Goal: Information Seeking & Learning: Learn about a topic

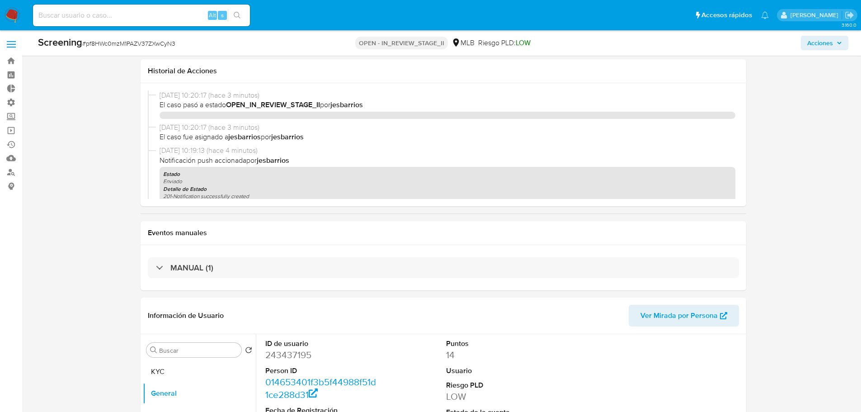
select select "20"
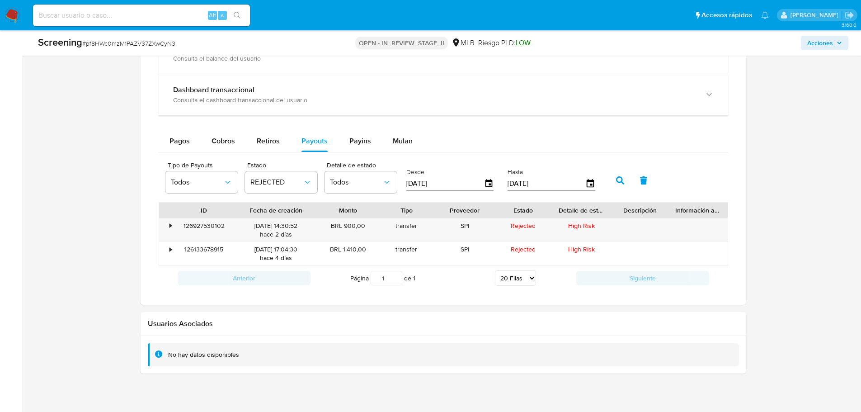
scroll to position [715, 0]
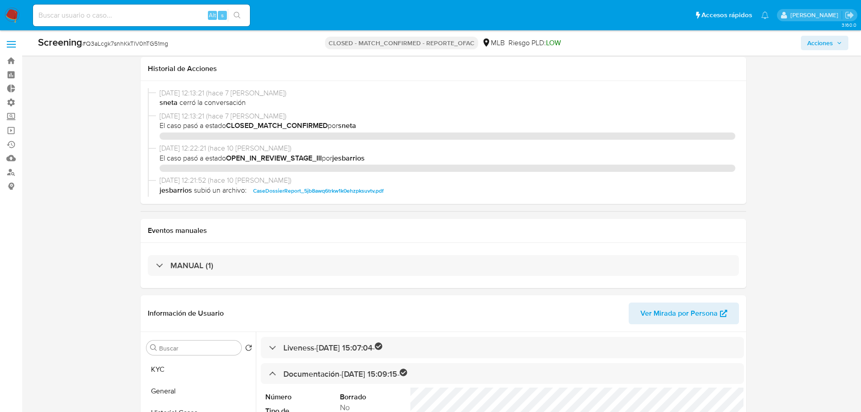
select select "10"
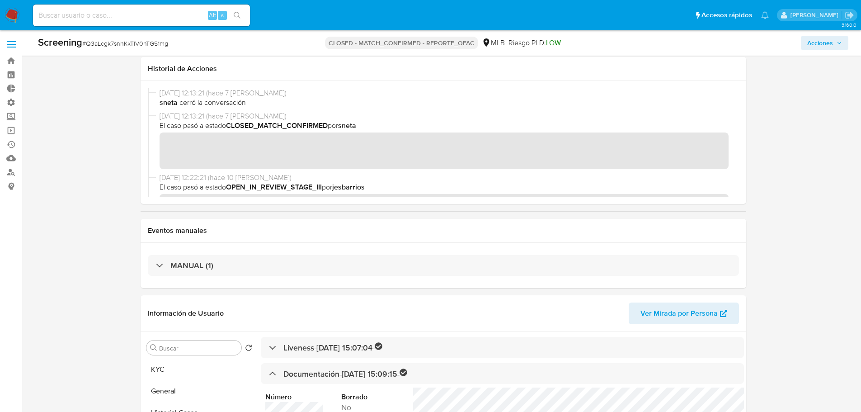
scroll to position [794, 0]
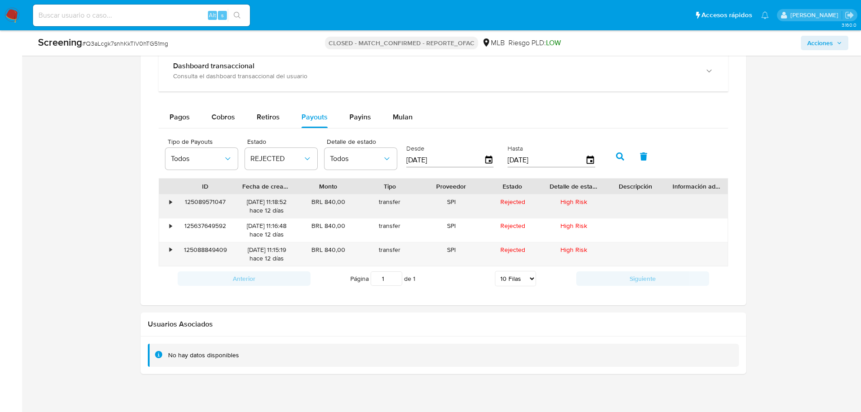
click at [197, 204] on div "125089571047" at bounding box center [205, 205] width 61 height 23
click at [198, 248] on div "125088849409" at bounding box center [205, 253] width 61 height 23
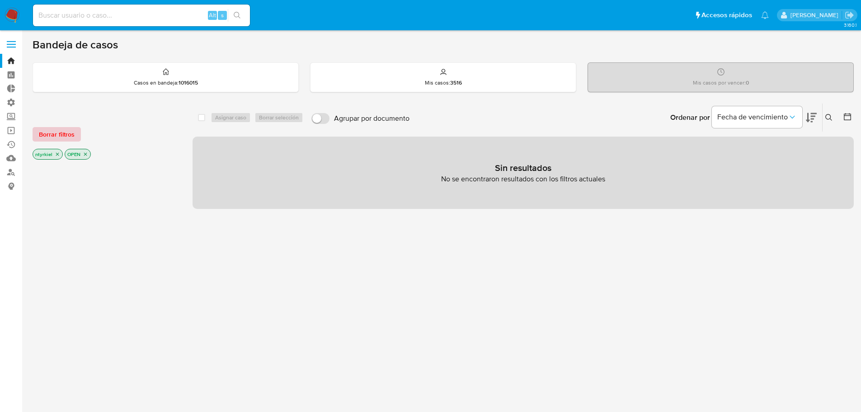
click at [63, 129] on span "Borrar filtros" at bounding box center [57, 134] width 36 height 13
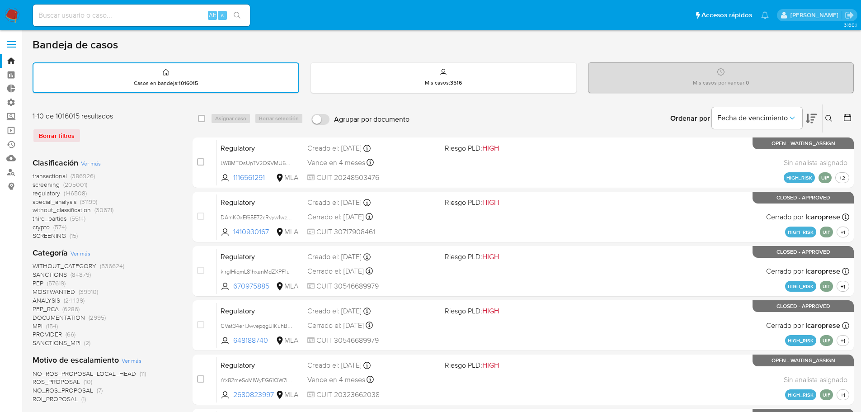
click at [48, 186] on span "screening" at bounding box center [46, 184] width 27 height 9
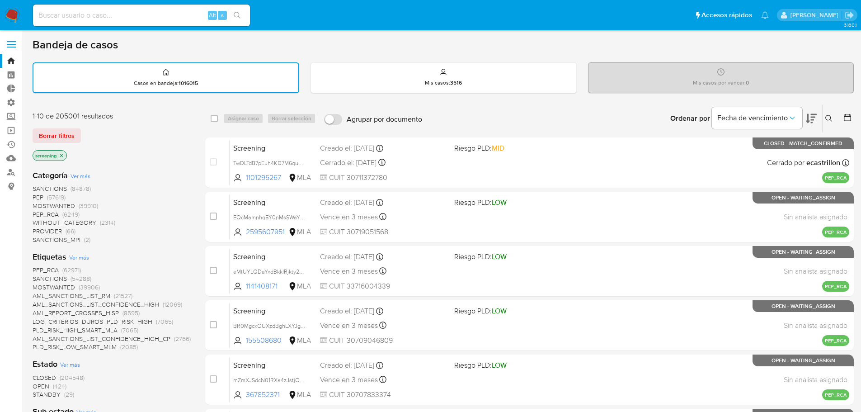
click at [47, 189] on span "SANCTIONS" at bounding box center [50, 188] width 34 height 9
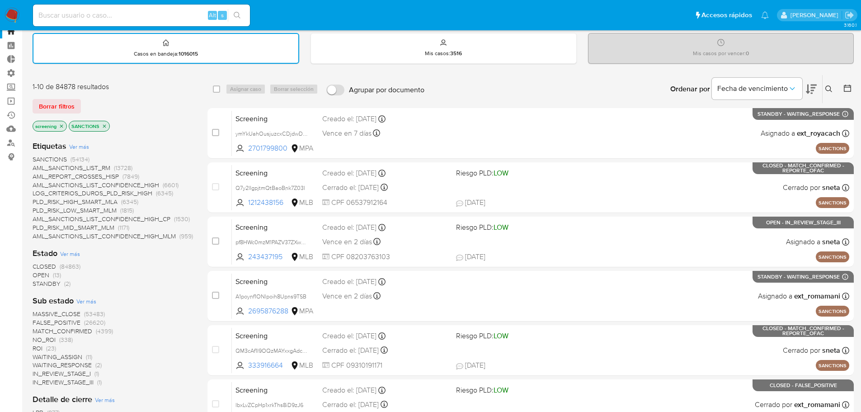
scroll to position [45, 0]
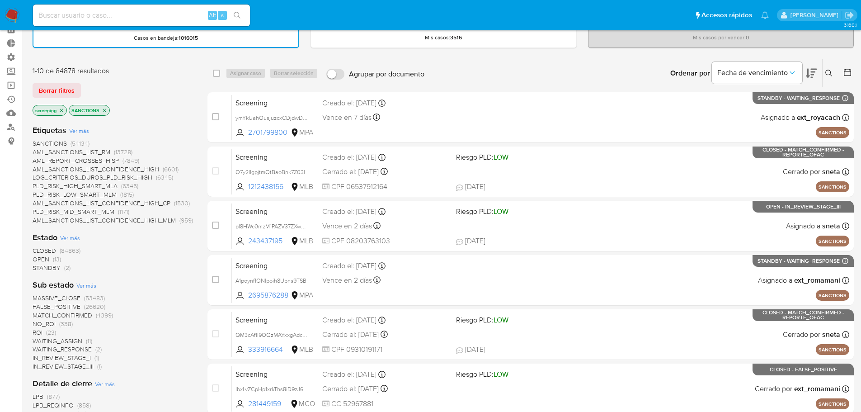
click at [43, 249] on span "CLOSED" at bounding box center [44, 250] width 23 height 9
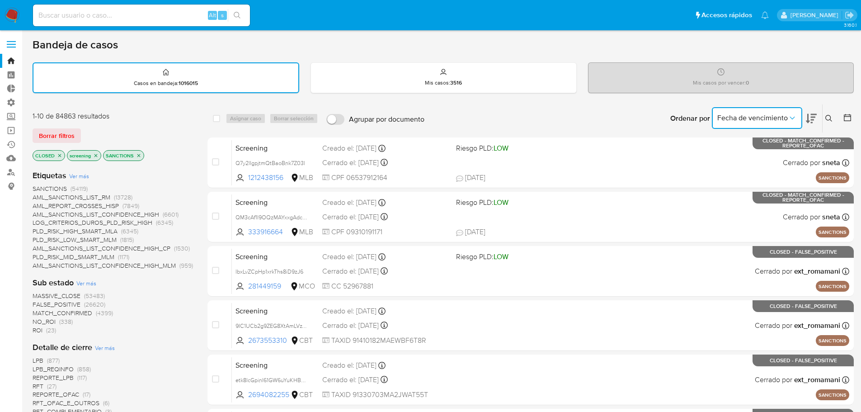
click at [748, 121] on span "Fecha de vencimiento" at bounding box center [752, 117] width 70 height 9
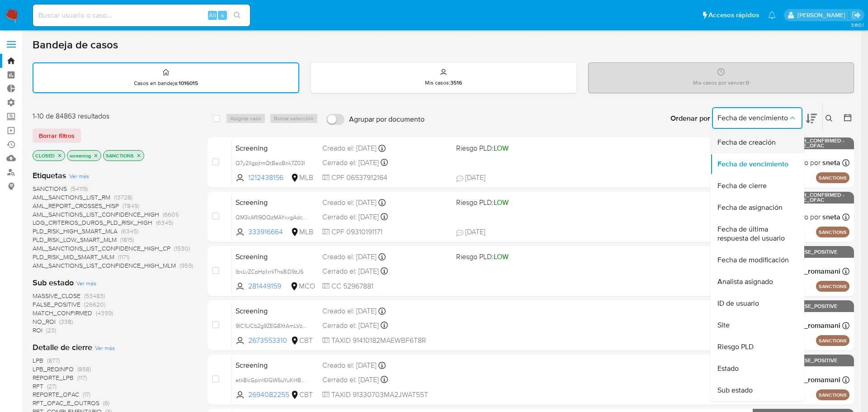
click at [743, 141] on span "Fecha de creación" at bounding box center [746, 142] width 58 height 9
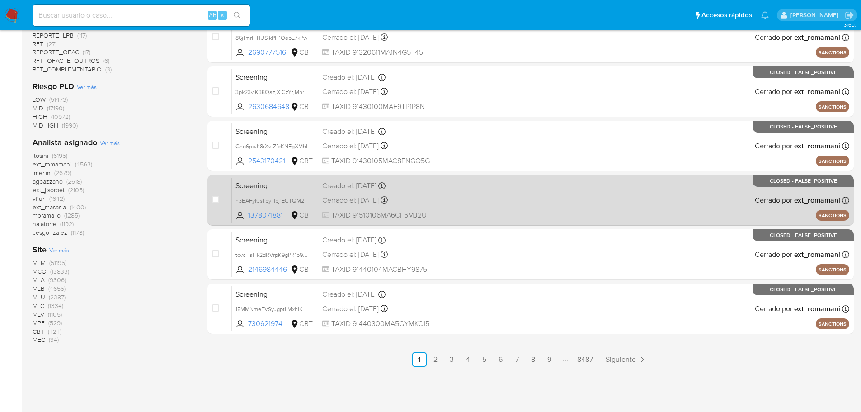
scroll to position [356, 0]
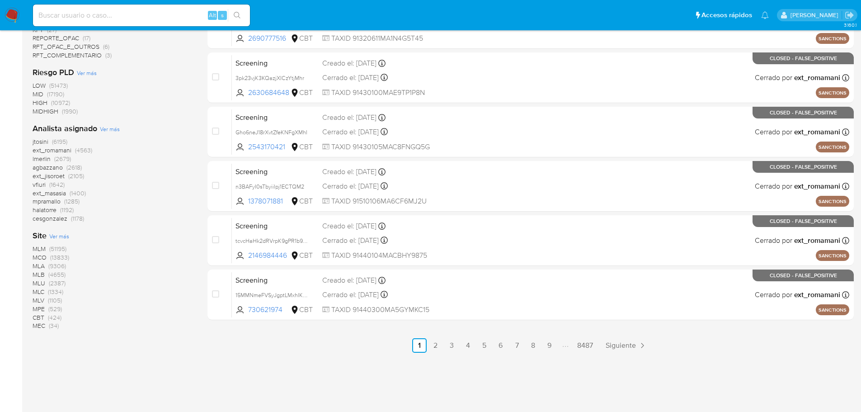
click at [38, 250] on span "MLM" at bounding box center [39, 248] width 13 height 9
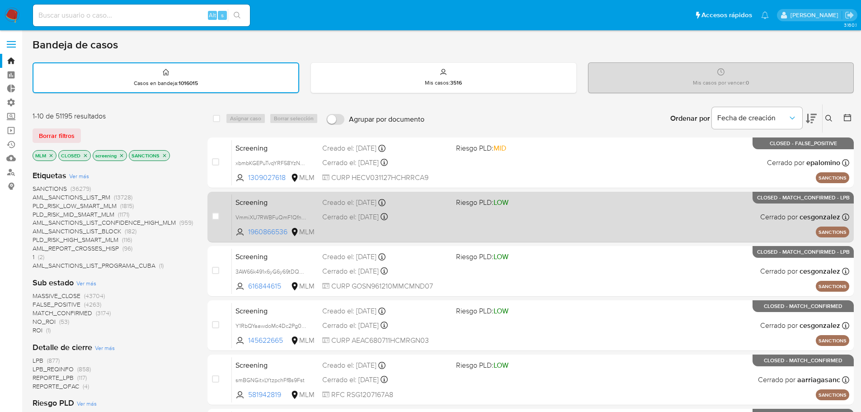
click at [429, 207] on div "Creado el: 19/09/2025 Creado el: 19/09/2025 18:02:08" at bounding box center [385, 202] width 126 height 10
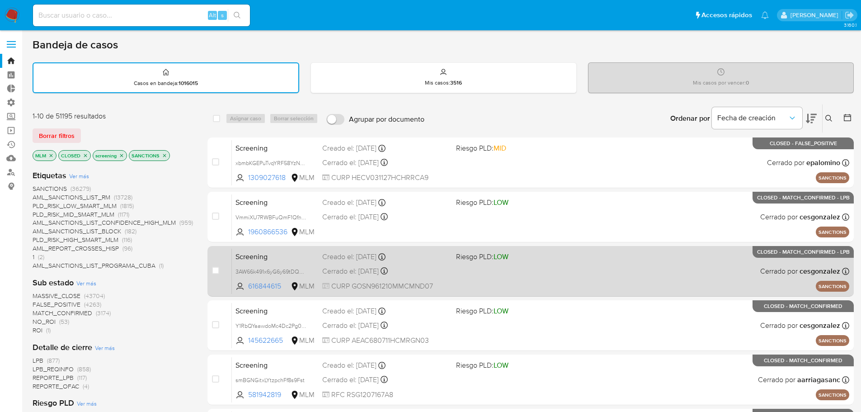
click at [425, 265] on div "Screening 3AW66k491x6yG6y69tDQDis8 616844615 MLM Riesgo PLD: LOW Creado el: 19/…" at bounding box center [540, 271] width 617 height 46
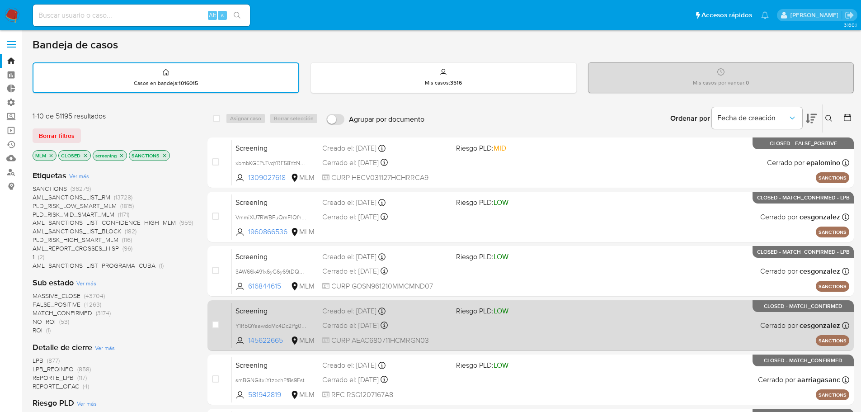
click at [440, 323] on div "Cerrado el: 19/09/2025 Cerrado el: 19/09/2025 14:51:40" at bounding box center [385, 325] width 126 height 10
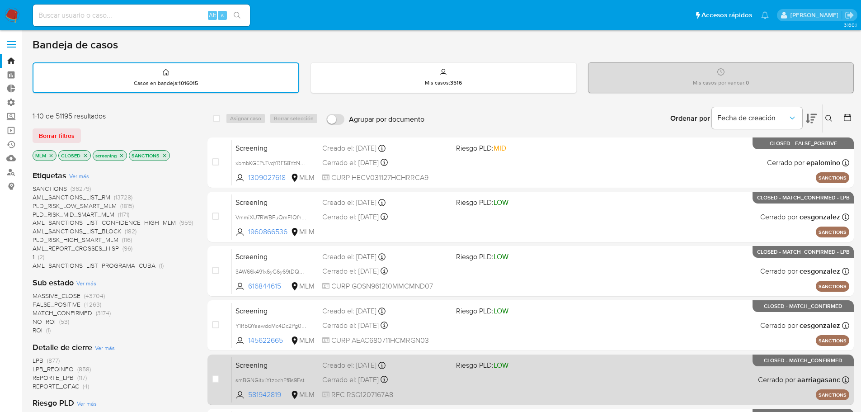
click at [427, 379] on div "Cerrado el: 19/09/2025 Cerrado el: 19/09/2025 14:03:42" at bounding box center [385, 380] width 126 height 10
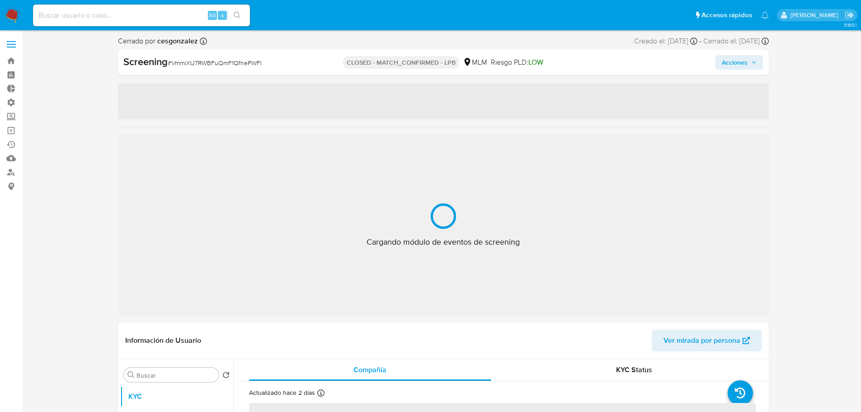
select select "10"
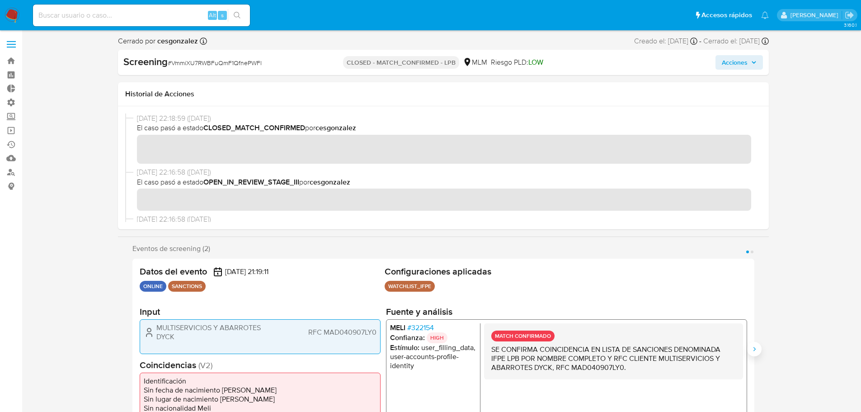
click at [753, 347] on icon "Siguiente" at bounding box center [754, 348] width 7 height 7
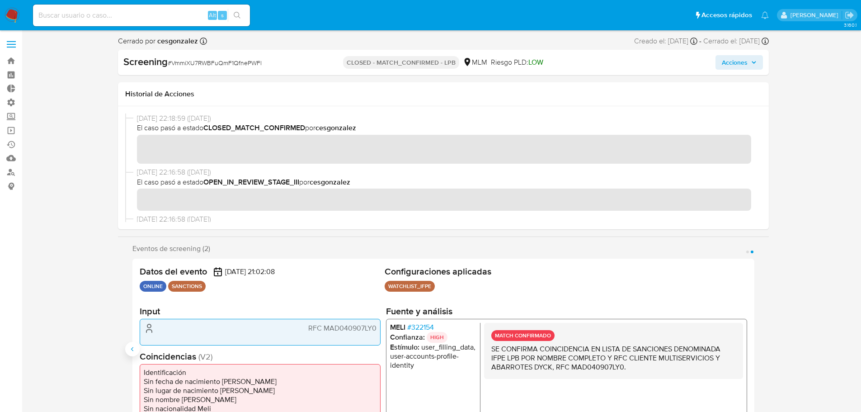
click at [131, 349] on icon "Anterior" at bounding box center [132, 349] width 2 height 4
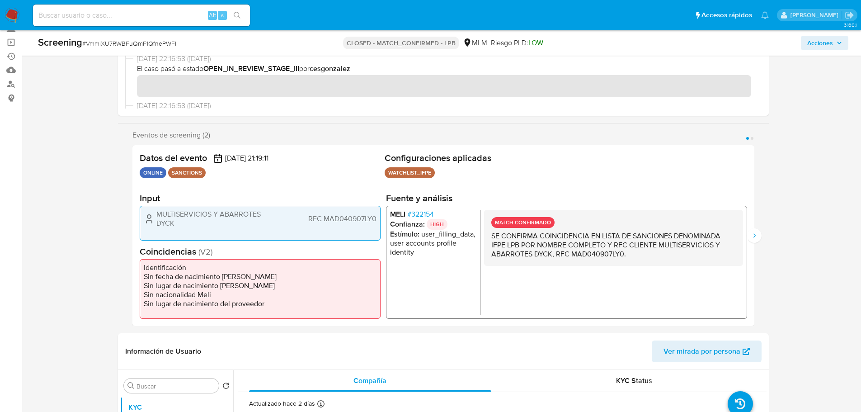
scroll to position [90, 0]
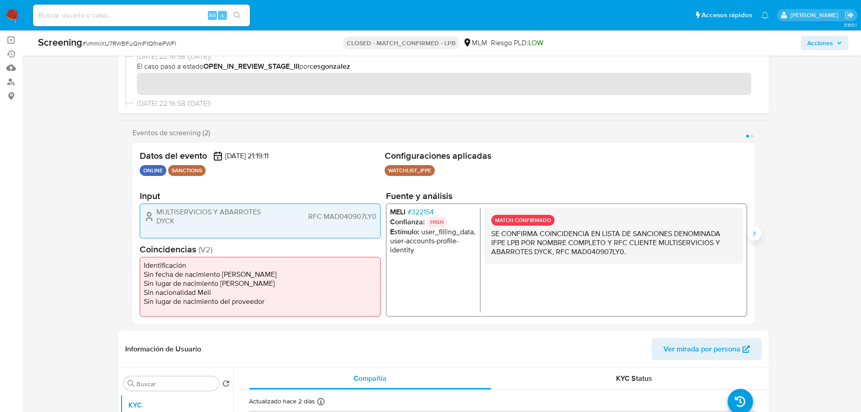
click at [754, 228] on button "Siguiente" at bounding box center [754, 233] width 14 height 14
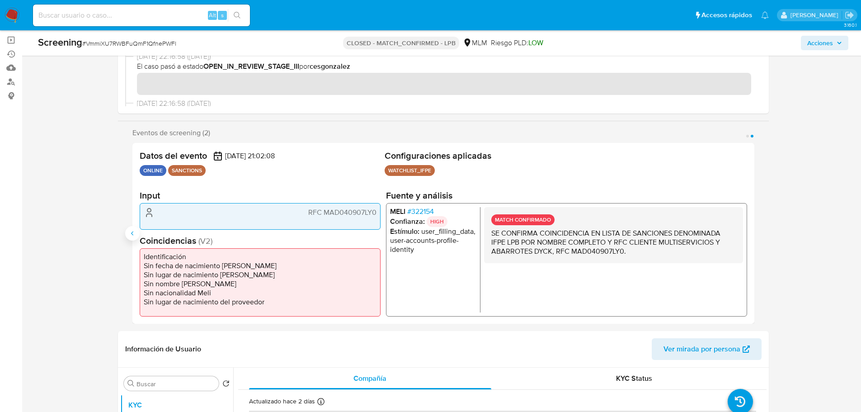
click at [130, 232] on icon "Anterior" at bounding box center [132, 233] width 7 height 7
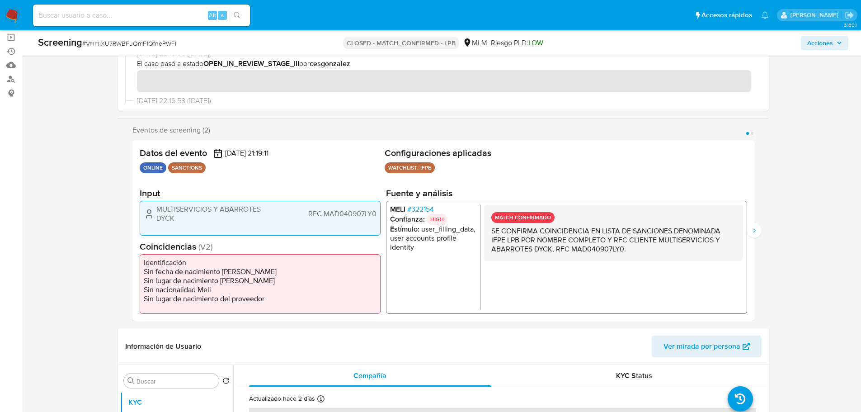
scroll to position [271, 0]
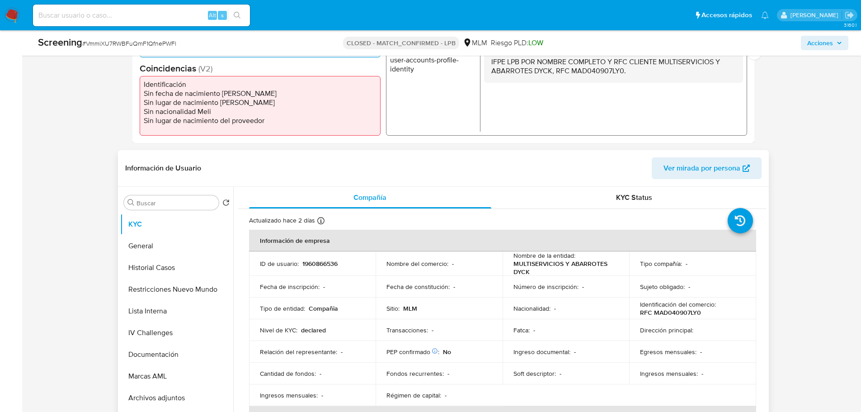
click at [529, 262] on p "MULTISERVICIOS Y ABARROTES DYCK" at bounding box center [564, 267] width 102 height 16
click at [530, 263] on p "MULTISERVICIOS Y ABARROTES DYCK" at bounding box center [564, 267] width 102 height 16
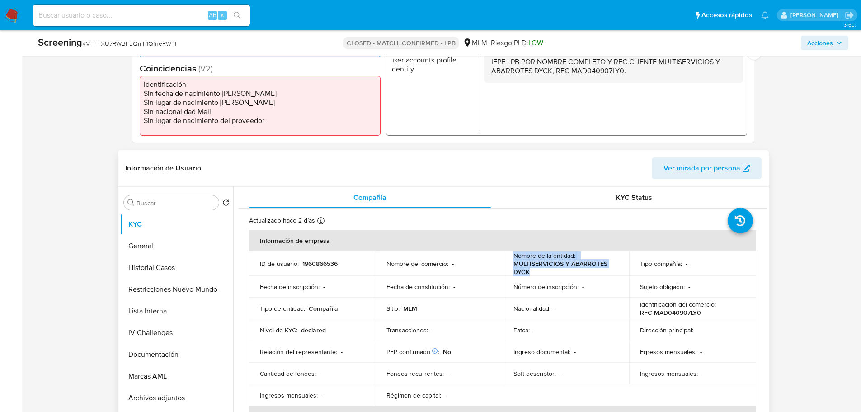
click at [530, 263] on p "MULTISERVICIOS Y ABARROTES DYCK" at bounding box center [564, 267] width 102 height 16
click at [540, 265] on p "MULTISERVICIOS Y ABARROTES DYCK" at bounding box center [564, 267] width 102 height 16
drag, startPoint x: 536, startPoint y: 271, endPoint x: 510, endPoint y: 264, distance: 26.6
click at [510, 264] on td "Nombre de la entidad : MULTISERVICIOS Y ABARROTES DYCK" at bounding box center [565, 263] width 127 height 24
copy p "MULTISERVICIOS Y ABARROTES DYCK"
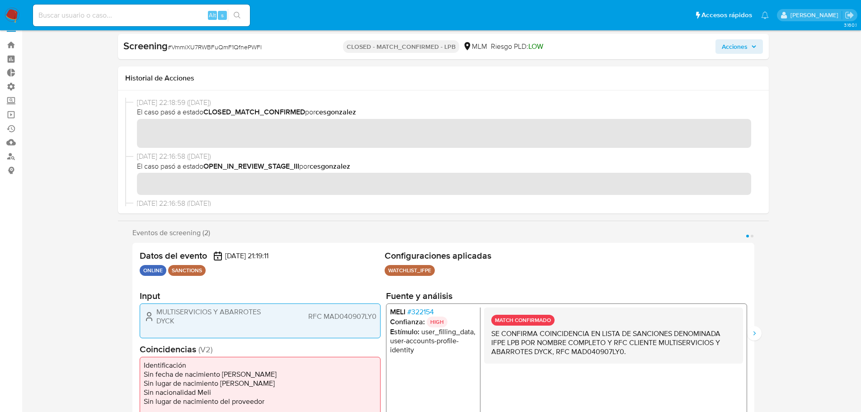
scroll to position [0, 0]
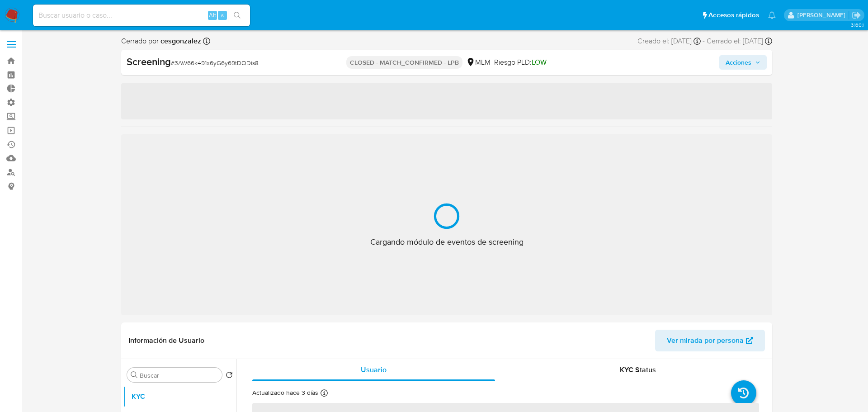
select select "10"
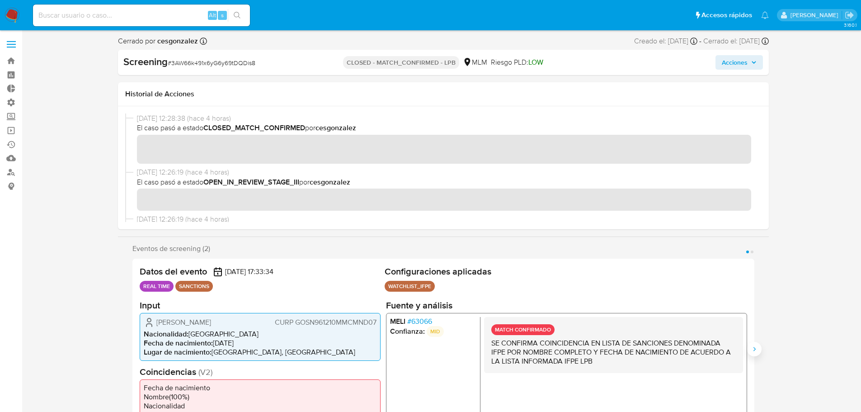
click at [753, 351] on icon "Siguiente" at bounding box center [754, 348] width 7 height 7
click at [132, 350] on icon "Anterior" at bounding box center [132, 349] width 2 height 4
drag, startPoint x: 256, startPoint y: 323, endPoint x: 155, endPoint y: 319, distance: 101.3
click at [155, 319] on div "Nidiam Lizbeth Gomez Santiago CURP GOSN961210MMCMND07" at bounding box center [260, 321] width 233 height 11
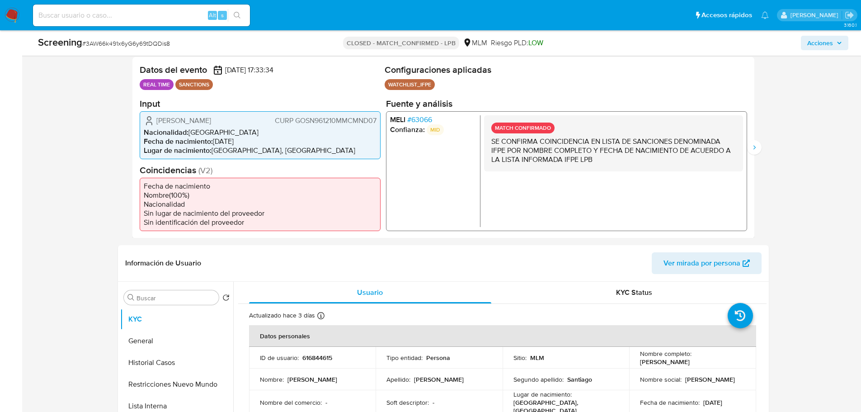
scroll to position [181, 0]
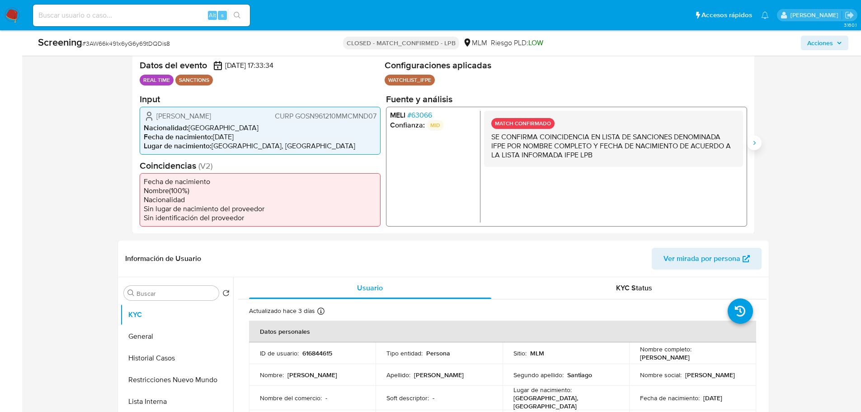
click at [752, 139] on icon "Siguiente" at bounding box center [754, 142] width 7 height 7
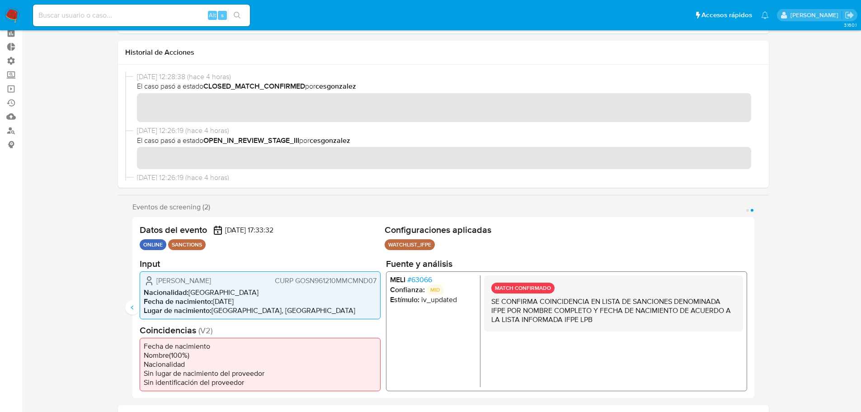
scroll to position [0, 0]
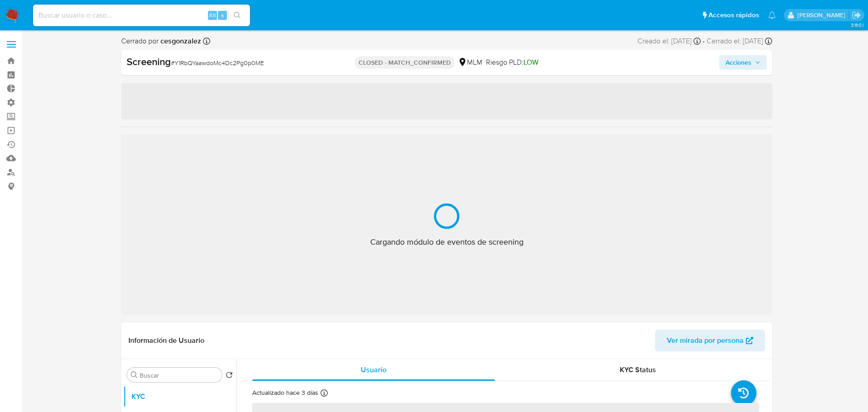
select select "10"
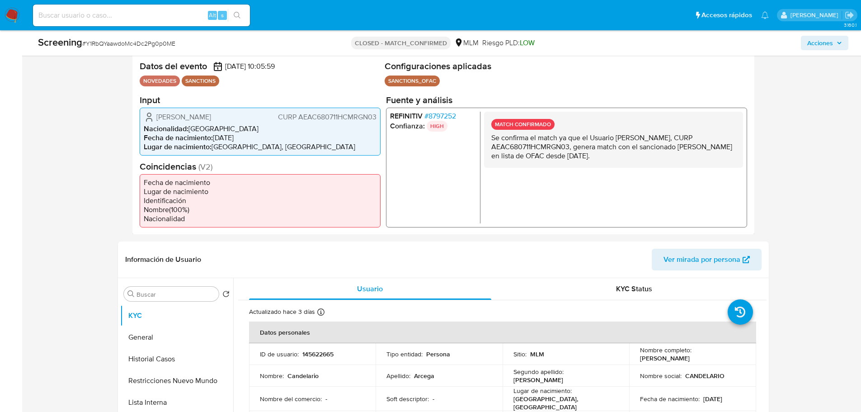
scroll to position [181, 0]
drag, startPoint x: 718, startPoint y: 357, endPoint x: 639, endPoint y: 357, distance: 79.5
click at [640, 357] on div "Nombre completo : [PERSON_NAME]" at bounding box center [692, 353] width 105 height 16
copy p "[PERSON_NAME]"
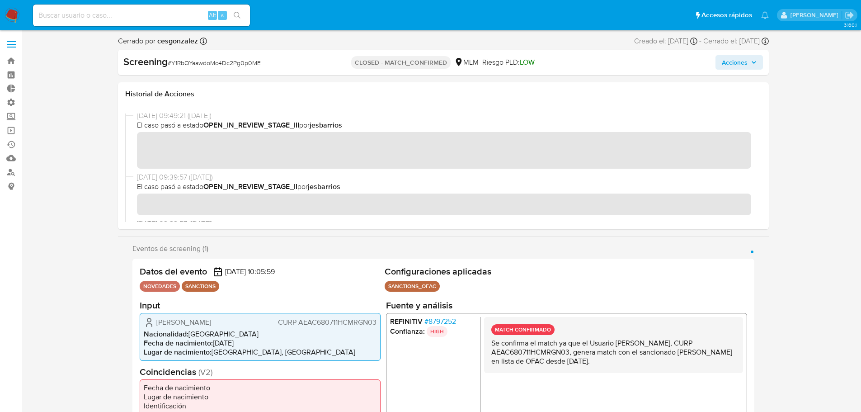
scroll to position [407, 0]
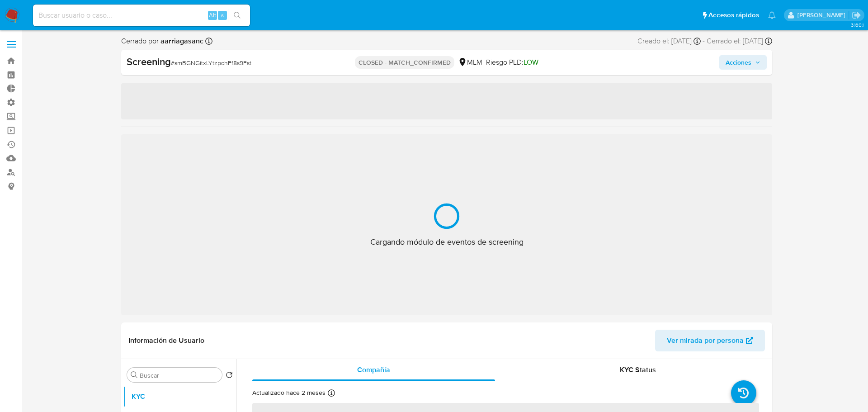
select select "10"
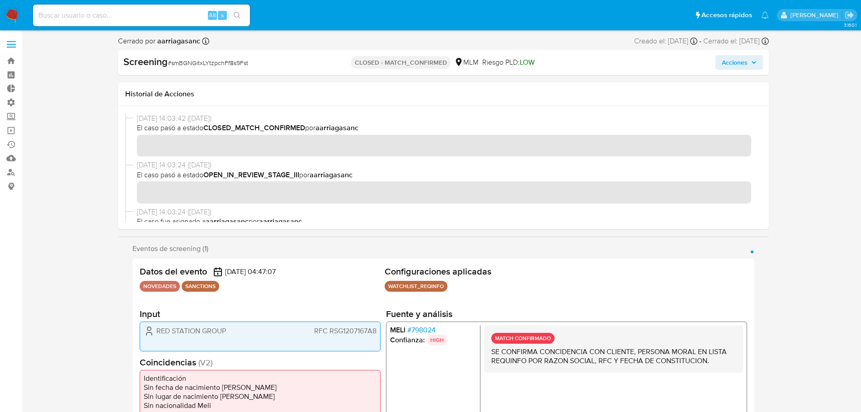
drag, startPoint x: 232, startPoint y: 330, endPoint x: 158, endPoint y: 331, distance: 73.7
click at [158, 331] on div "RED STATION GROUP RFC RSG1207167A8" at bounding box center [260, 330] width 233 height 11
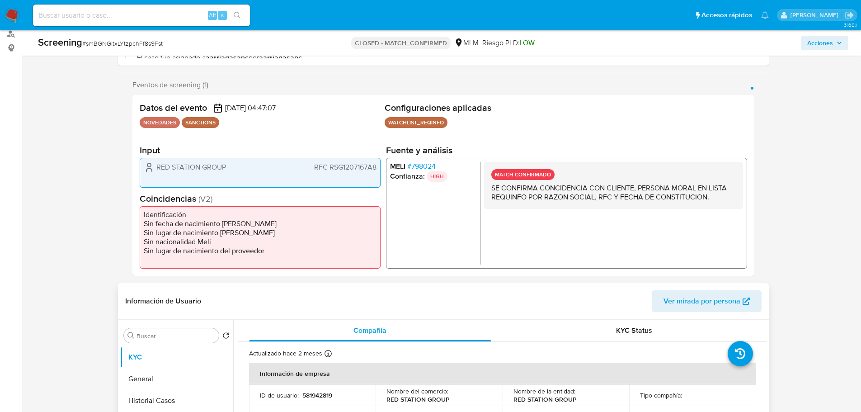
scroll to position [271, 0]
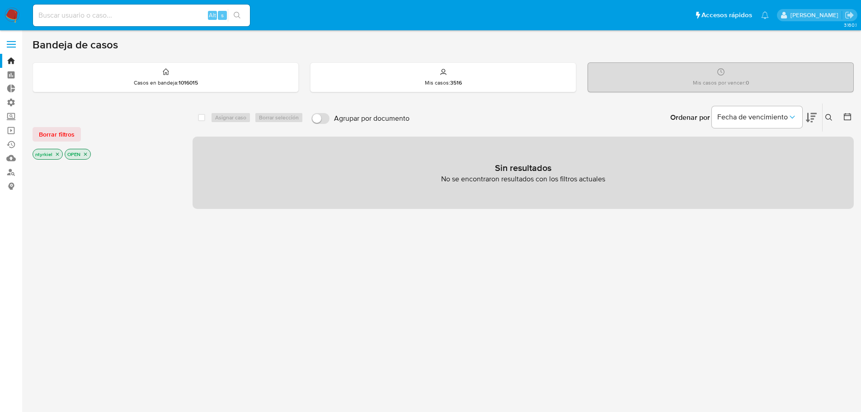
click at [11, 43] on label at bounding box center [11, 44] width 23 height 19
click at [0, 0] on input "checkbox" at bounding box center [0, 0] width 0 height 0
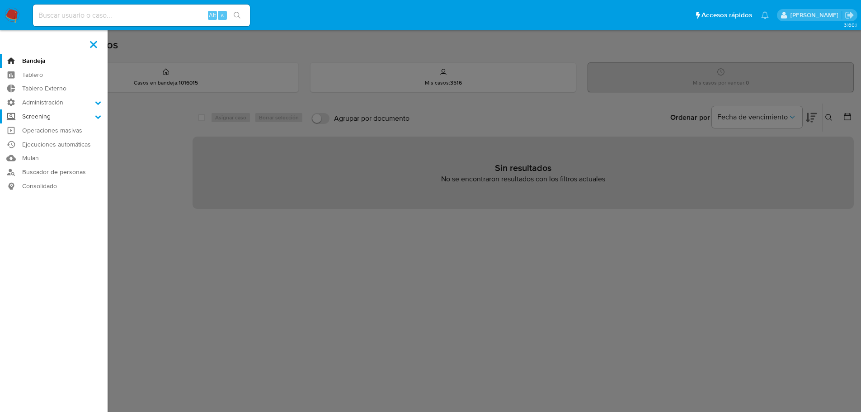
click at [51, 114] on label "Screening" at bounding box center [54, 116] width 108 height 14
click at [0, 0] on input "Screening" at bounding box center [0, 0] width 0 height 0
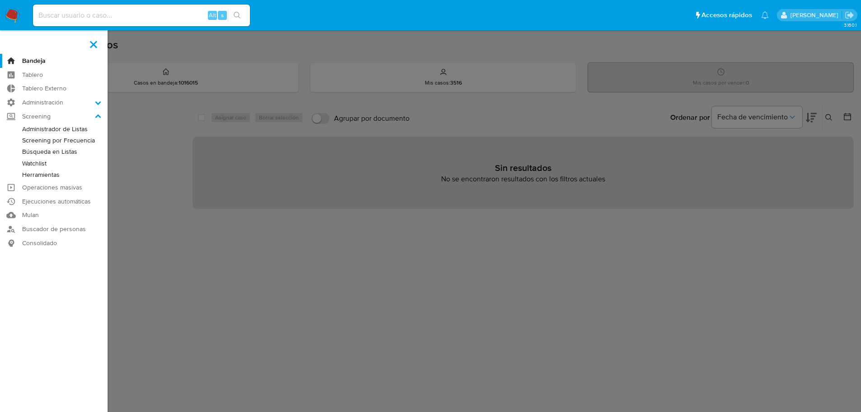
click at [56, 150] on link "Búsqueda en Listas" at bounding box center [54, 151] width 108 height 11
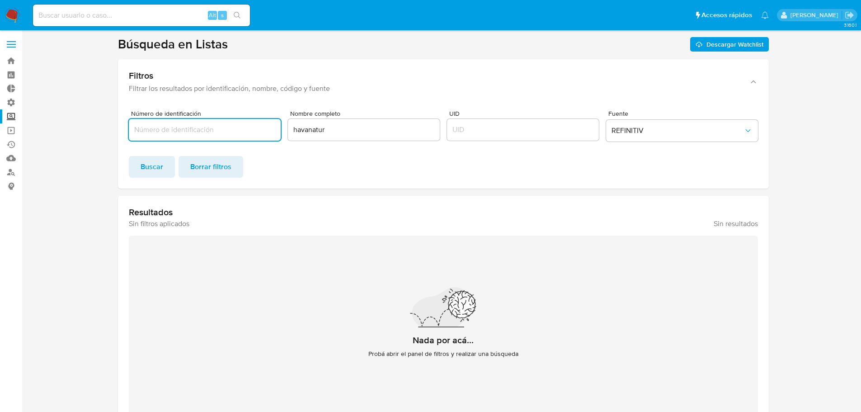
click at [11, 44] on span at bounding box center [11, 44] width 9 height 1
click at [0, 0] on input "checkbox" at bounding box center [0, 0] width 0 height 0
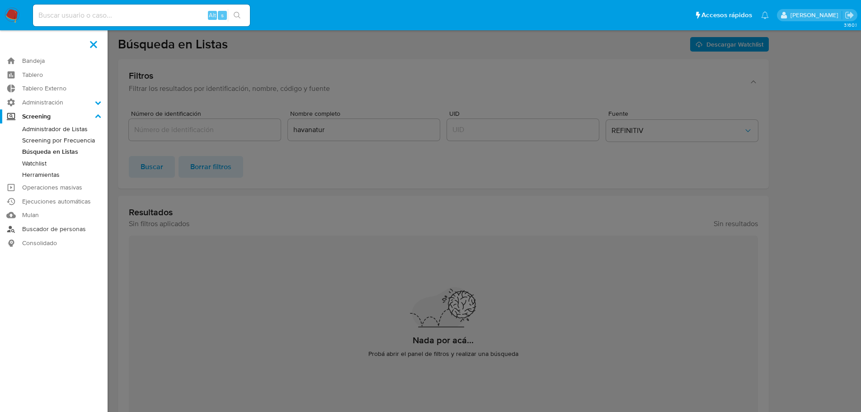
click at [56, 229] on link "Buscador de personas" at bounding box center [54, 229] width 108 height 14
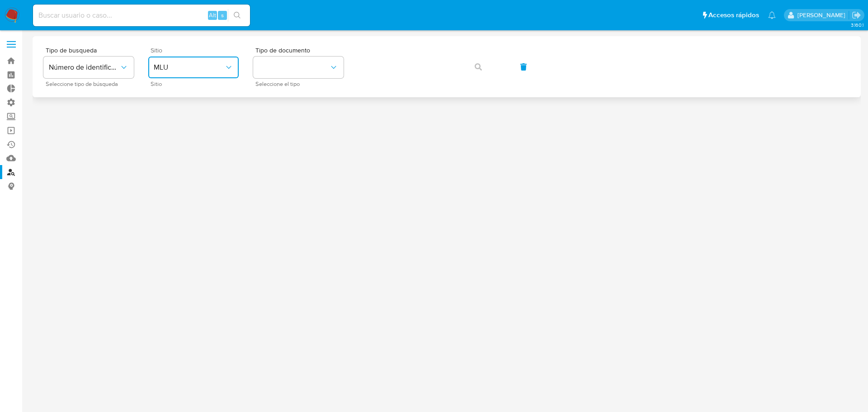
click at [204, 73] on button "MLU" at bounding box center [193, 67] width 90 height 22
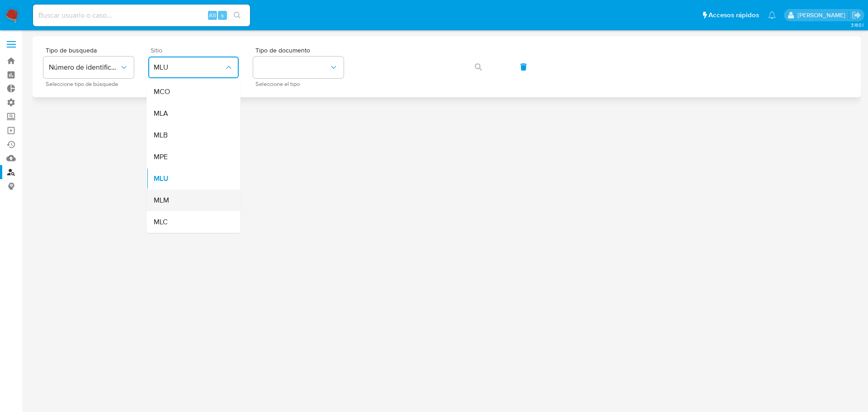
click at [176, 202] on div "MLM" at bounding box center [191, 200] width 74 height 22
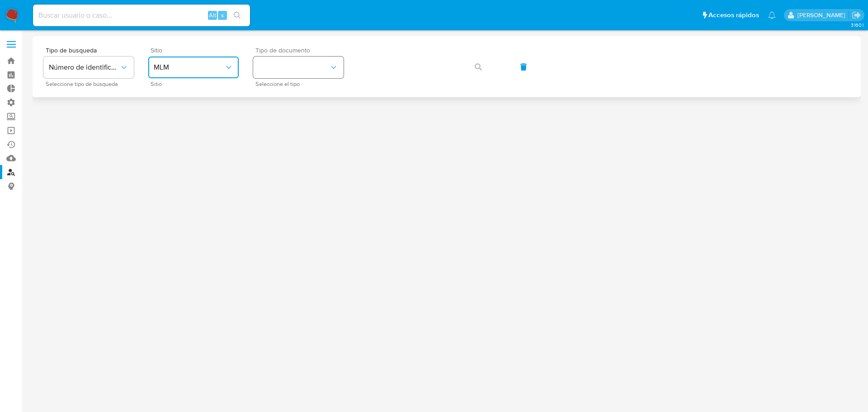
click at [295, 68] on button "identificationType" at bounding box center [298, 67] width 90 height 22
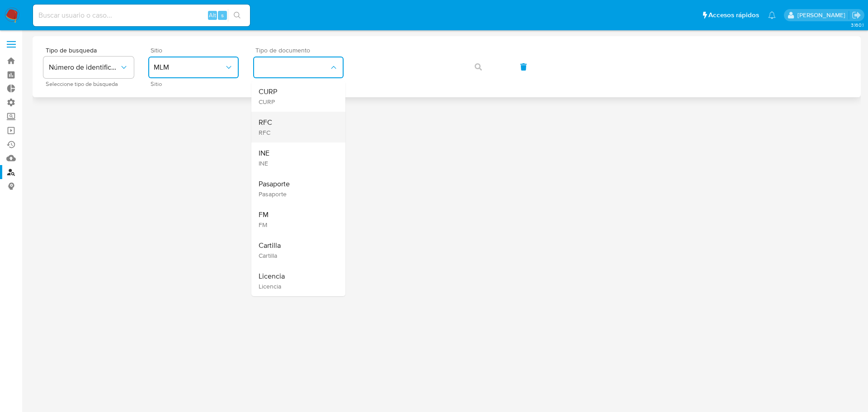
click at [280, 127] on div "RFC RFC" at bounding box center [295, 127] width 74 height 31
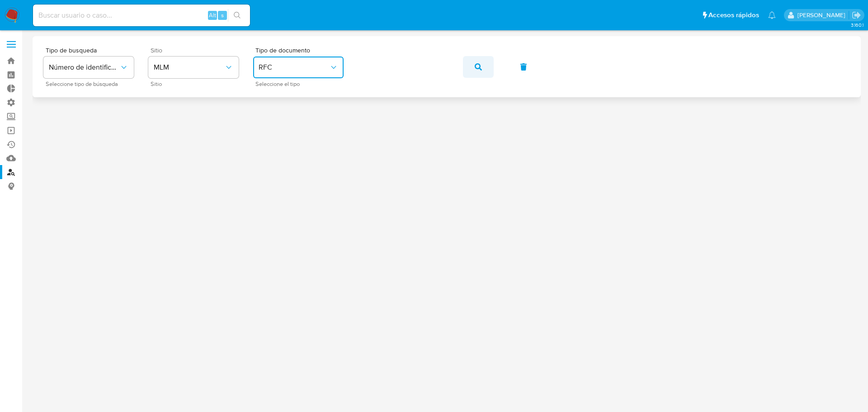
click at [478, 64] on icon "button" at bounding box center [477, 66] width 7 height 7
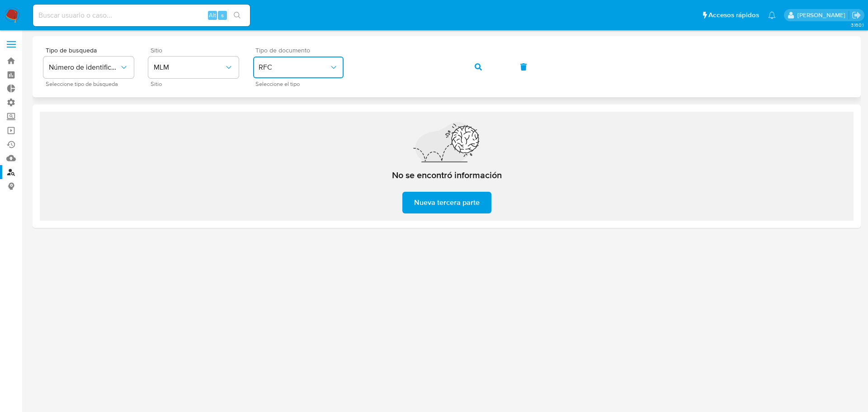
click at [330, 66] on icon "identificationType" at bounding box center [333, 67] width 9 height 9
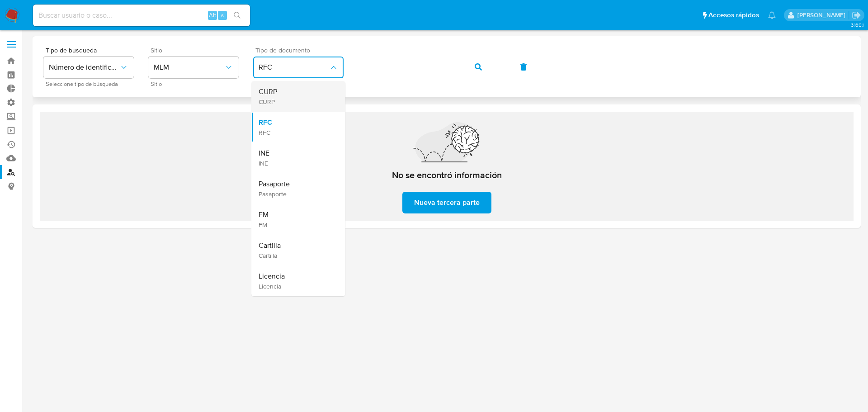
click at [299, 94] on div "CURP CURP" at bounding box center [295, 96] width 74 height 31
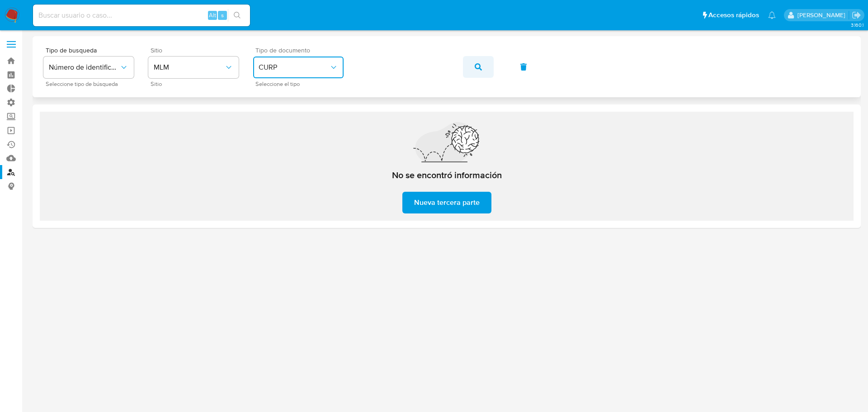
click at [476, 66] on icon "button" at bounding box center [477, 66] width 7 height 7
click at [320, 69] on span "CURP" at bounding box center [293, 67] width 70 height 9
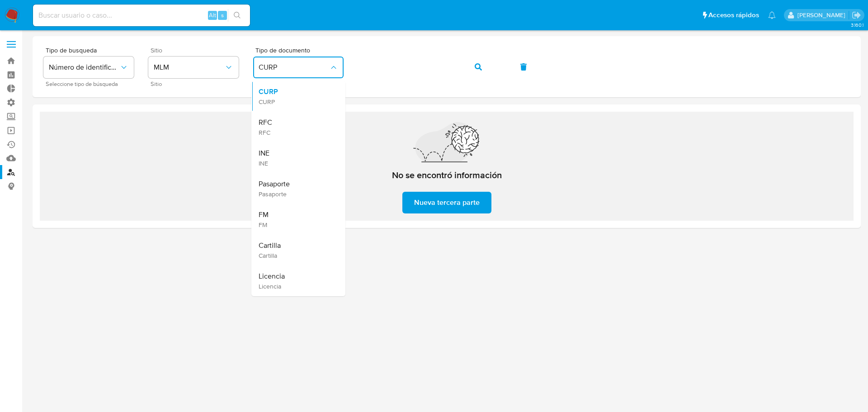
click at [403, 46] on div "Tipo de busqueda Número de identificación Seleccione tipo de búsqueda Sitio MLM…" at bounding box center [447, 66] width 828 height 61
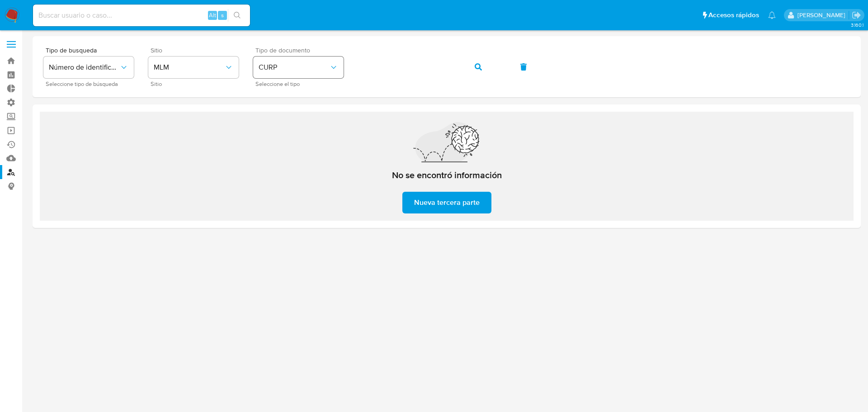
click at [310, 74] on div "Tipo de busqueda Número de identificación Seleccione tipo de búsqueda Sitio MLM…" at bounding box center [446, 66] width 806 height 39
click at [315, 72] on button "CURP" at bounding box center [298, 67] width 90 height 22
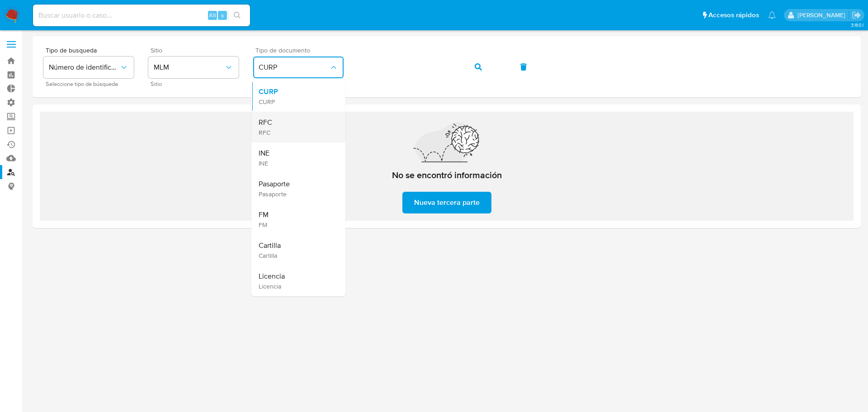
click at [283, 125] on div "RFC RFC" at bounding box center [295, 127] width 74 height 31
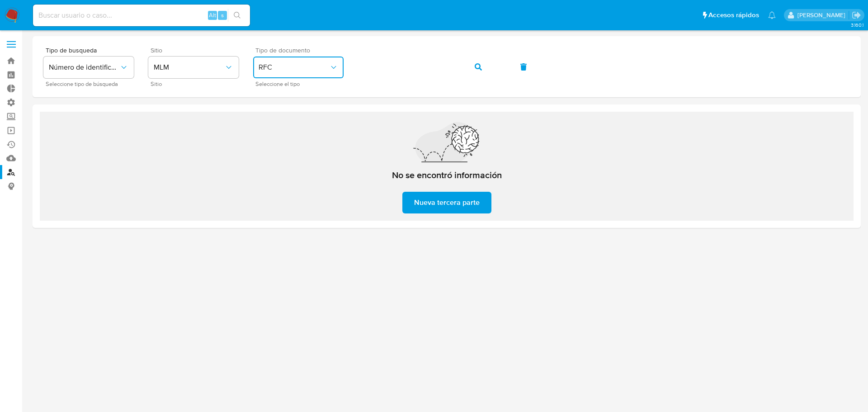
click at [483, 64] on button "button" at bounding box center [478, 67] width 31 height 22
click at [263, 57] on div "Tipo de busqueda Número de identificación Seleccione tipo de búsqueda Sitio MLM…" at bounding box center [446, 66] width 806 height 39
click at [479, 65] on icon "button" at bounding box center [477, 66] width 7 height 7
click at [329, 63] on div "Tipo de busqueda Número de identificación Seleccione tipo de búsqueda Sitio MLM…" at bounding box center [446, 66] width 806 height 39
click at [484, 67] on button "button" at bounding box center [478, 67] width 31 height 22
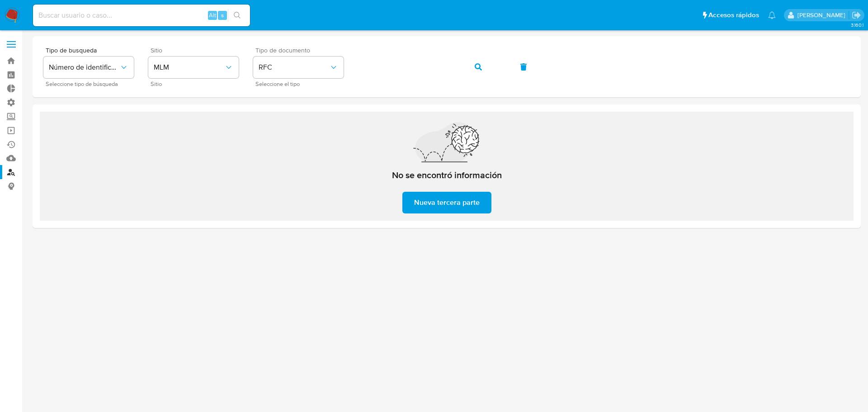
click at [264, 81] on div "Tipo de busqueda Número de identificación Seleccione tipo de búsqueda Sitio MLM…" at bounding box center [446, 66] width 806 height 39
click at [481, 68] on icon "button" at bounding box center [477, 66] width 7 height 7
click at [8, 44] on span at bounding box center [11, 44] width 9 height 1
click at [0, 0] on input "checkbox" at bounding box center [0, 0] width 0 height 0
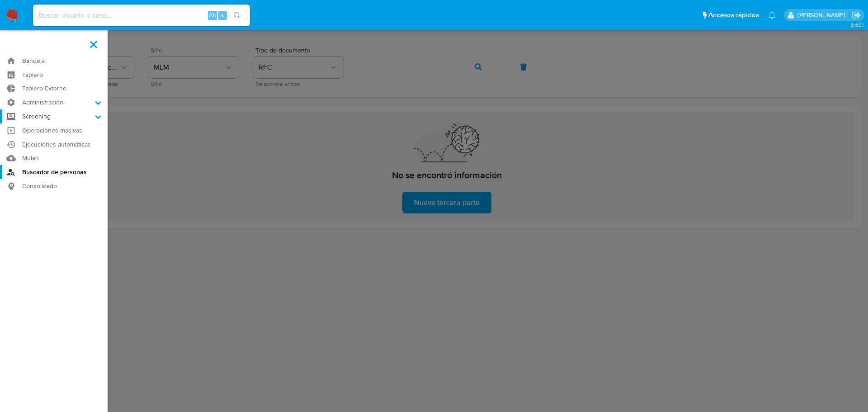
click at [55, 117] on label "Screening" at bounding box center [54, 116] width 108 height 14
click at [0, 0] on input "Screening" at bounding box center [0, 0] width 0 height 0
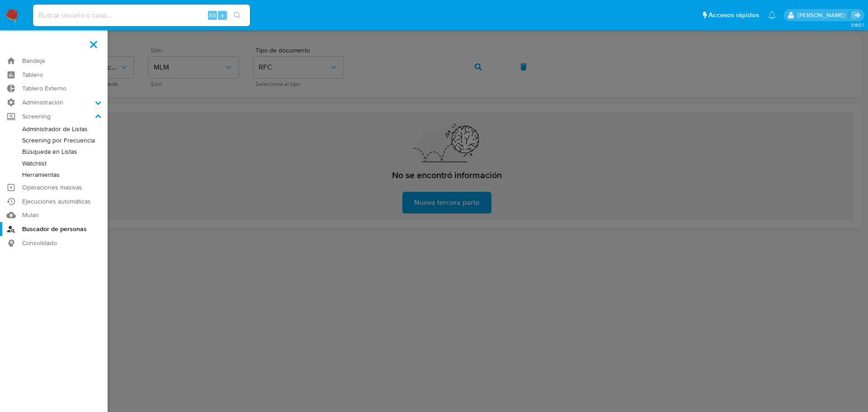
click at [58, 126] on link "Administrador de Listas" at bounding box center [54, 128] width 108 height 11
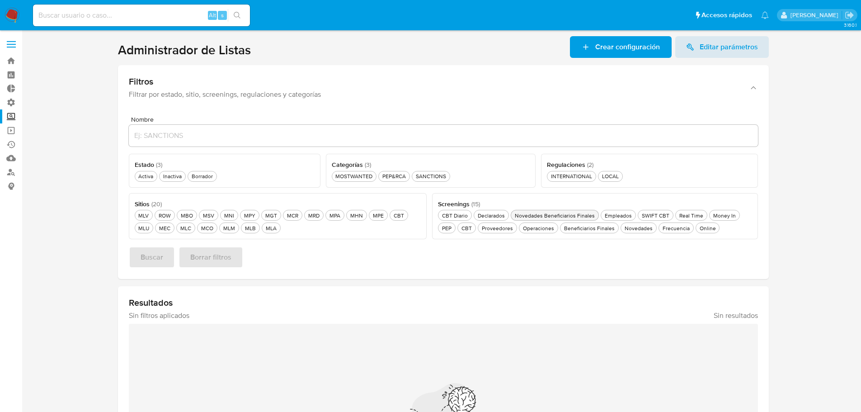
click at [549, 218] on div "Novedades Beneficiarios Finales Novedades Beneficiarios Finales" at bounding box center [555, 215] width 84 height 8
click at [225, 229] on div "MLM MLM" at bounding box center [228, 228] width 15 height 8
click at [147, 176] on div "Activa Activa" at bounding box center [145, 176] width 19 height 8
click at [148, 252] on span "Buscar" at bounding box center [152, 257] width 23 height 20
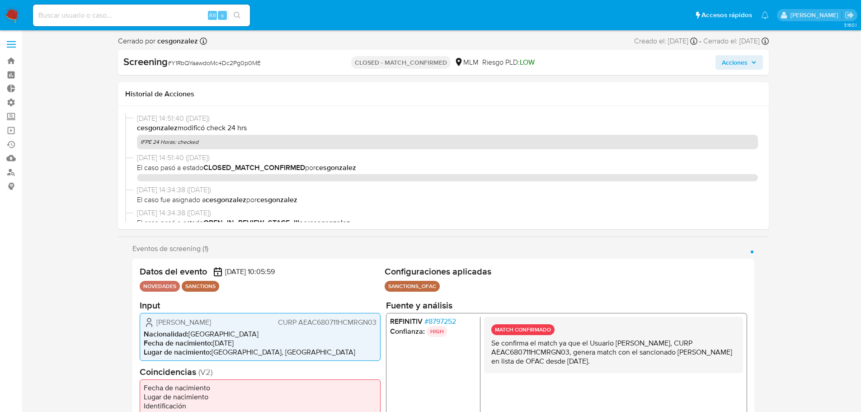
select select "10"
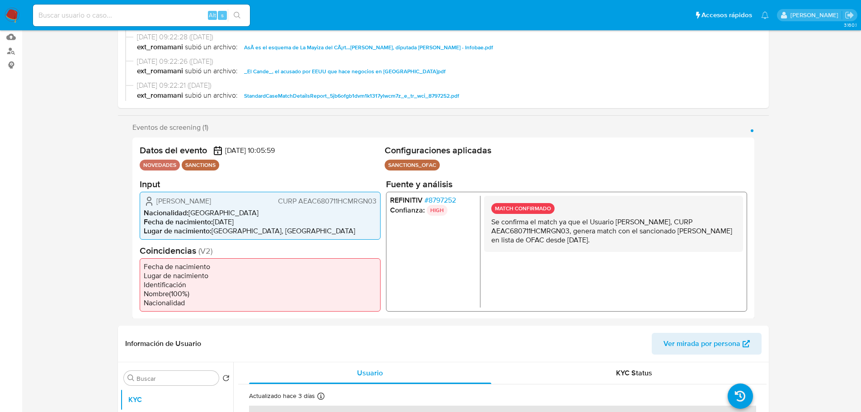
scroll to position [226, 0]
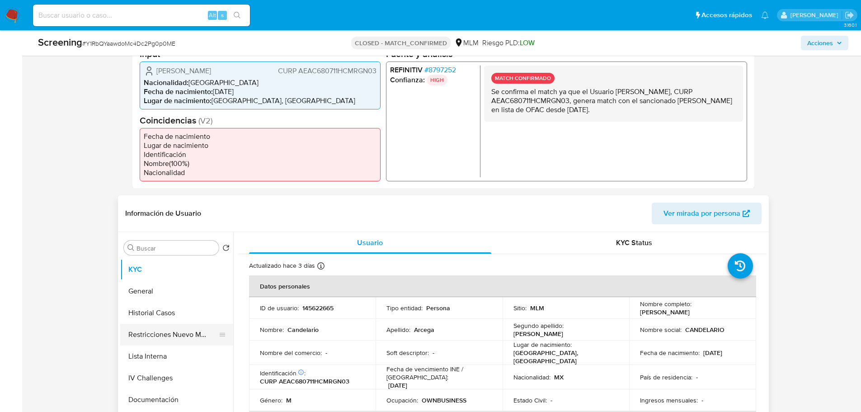
click at [154, 333] on button "Restricciones Nuevo Mundo" at bounding box center [173, 335] width 106 height 22
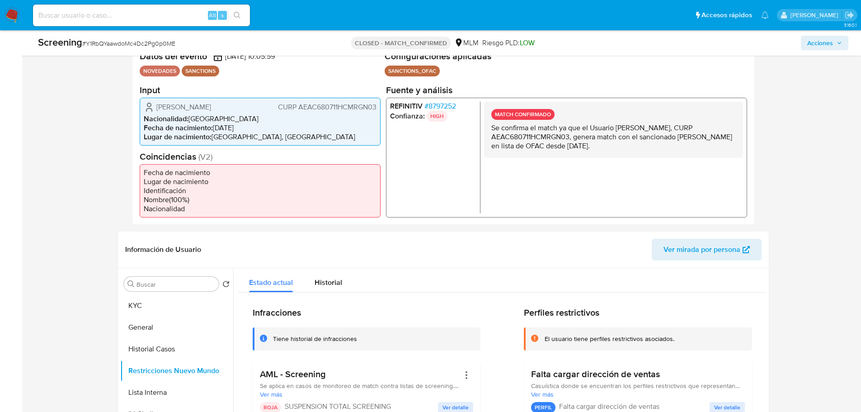
scroll to position [96, 0]
